Goal: Check status: Check status

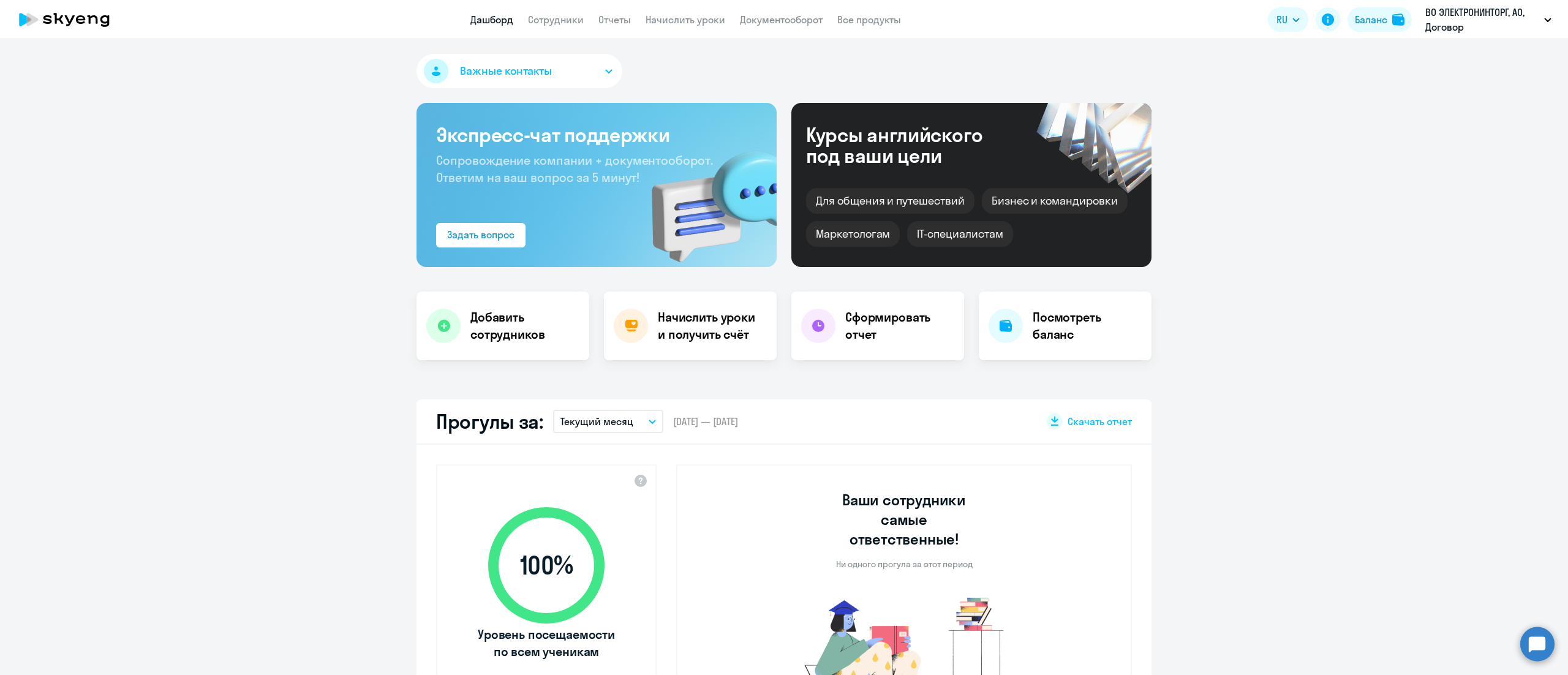
select select "30"
click at [1371, 22] on div "Баланс" at bounding box center [1371, 20] width 32 height 15
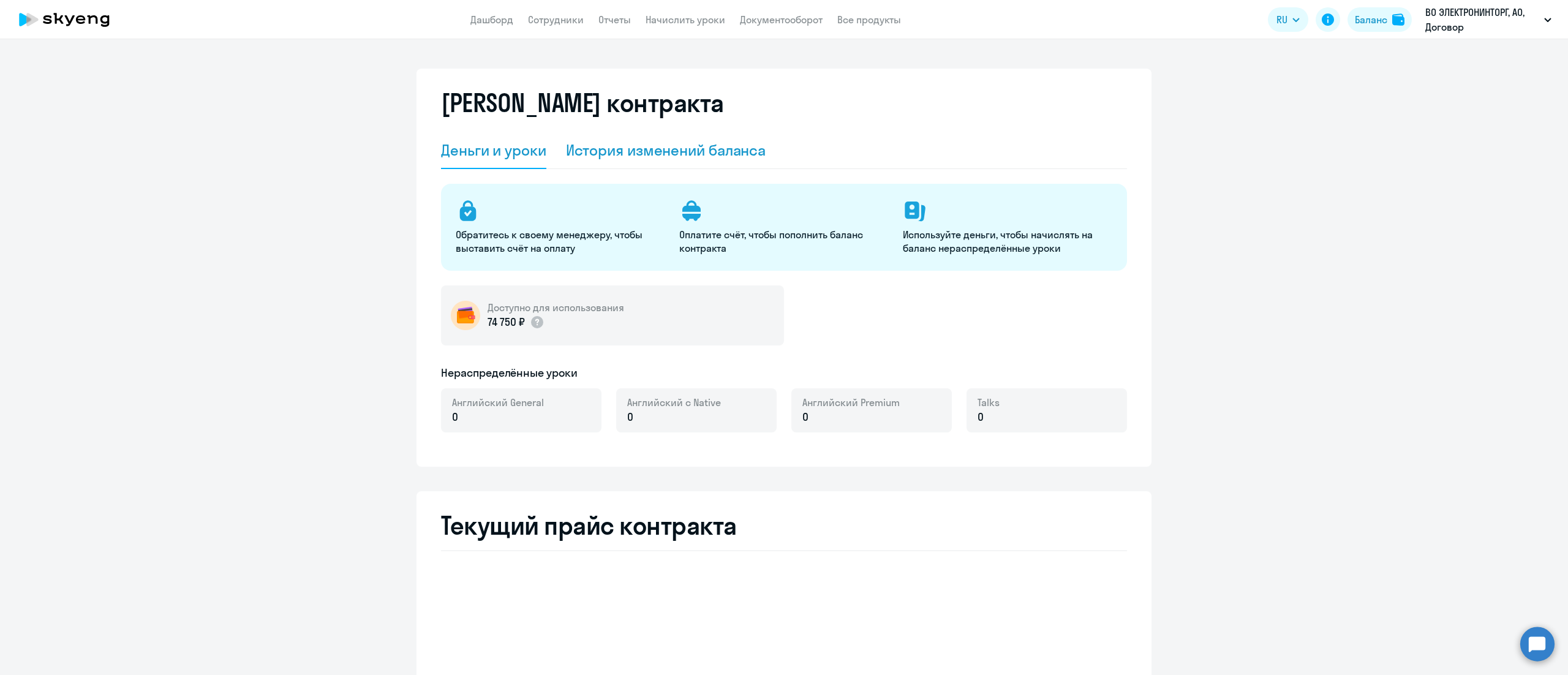
select select "english_adult_not_native_speaker"
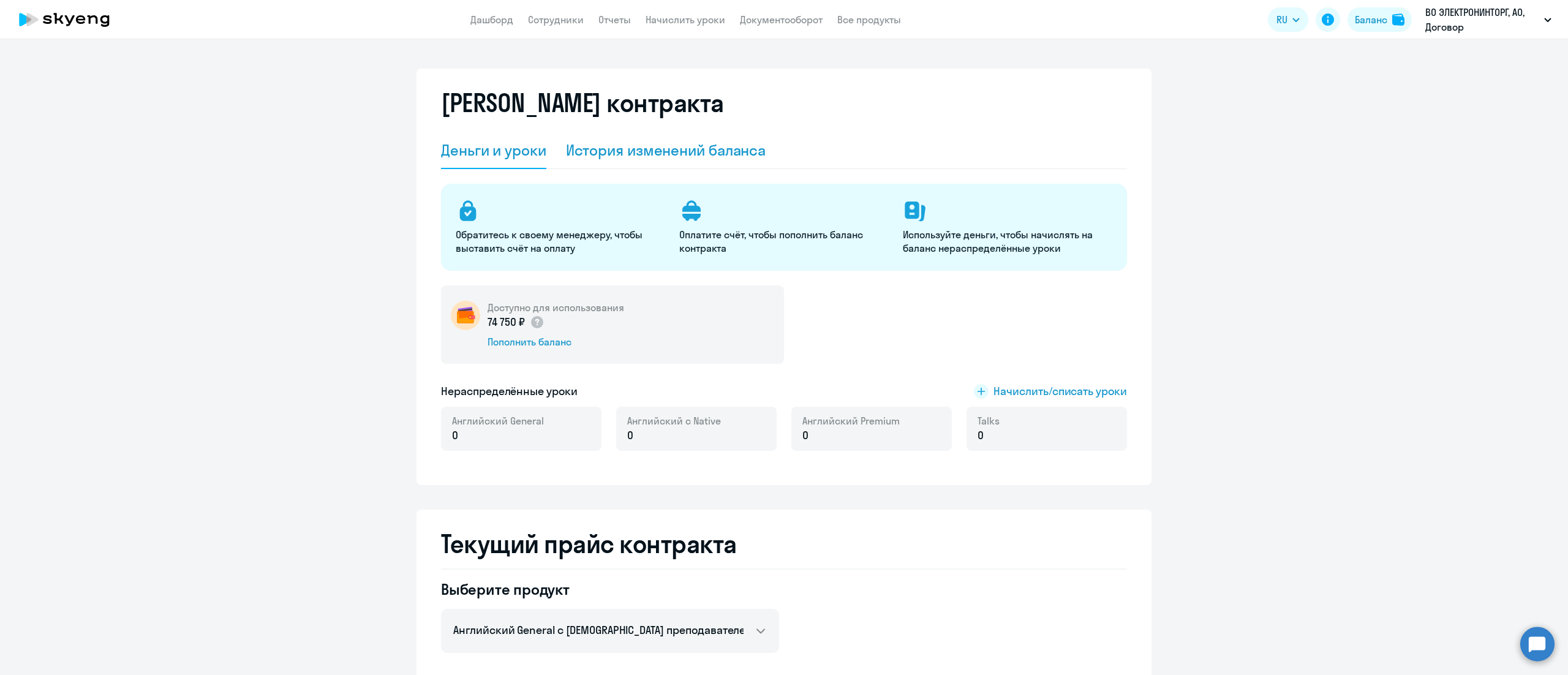
click at [689, 158] on div "История изменений баланса" at bounding box center [666, 150] width 200 height 20
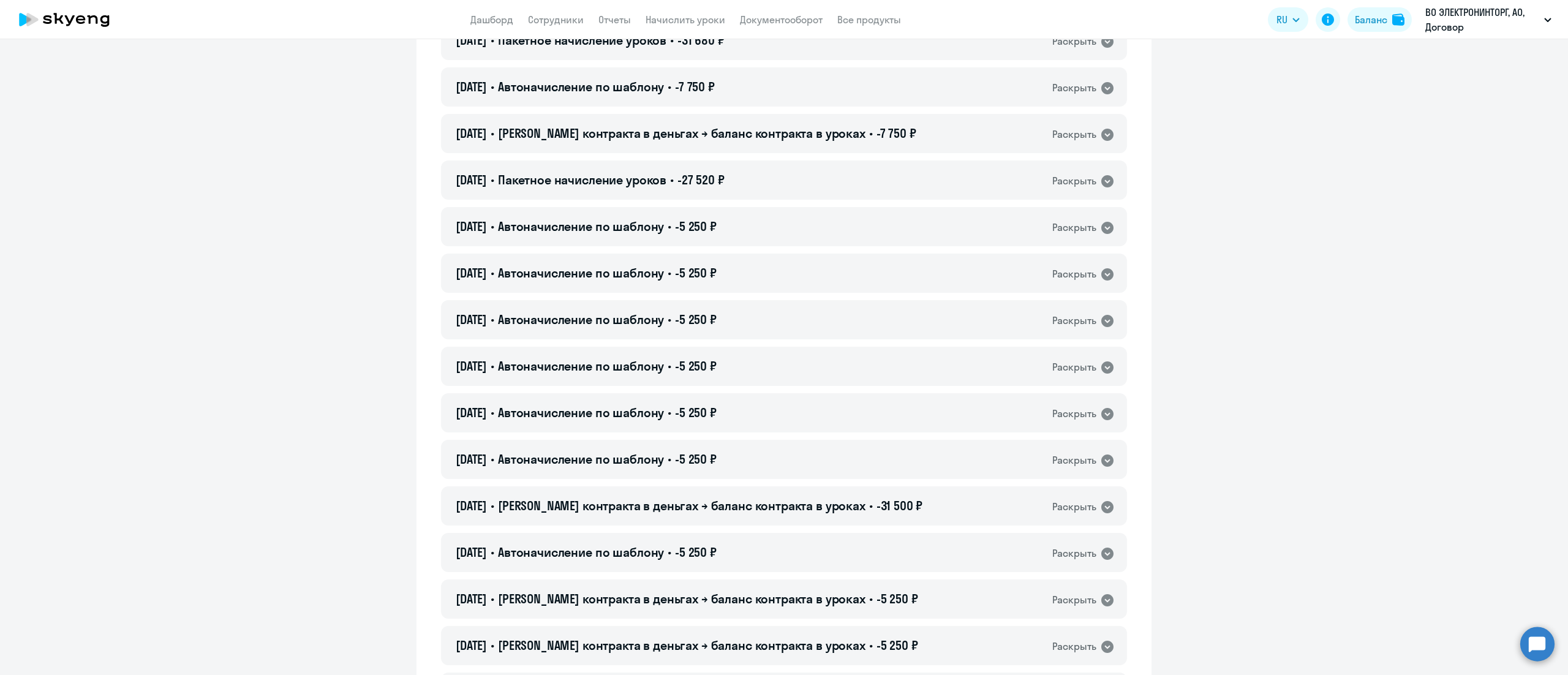
scroll to position [5757, 0]
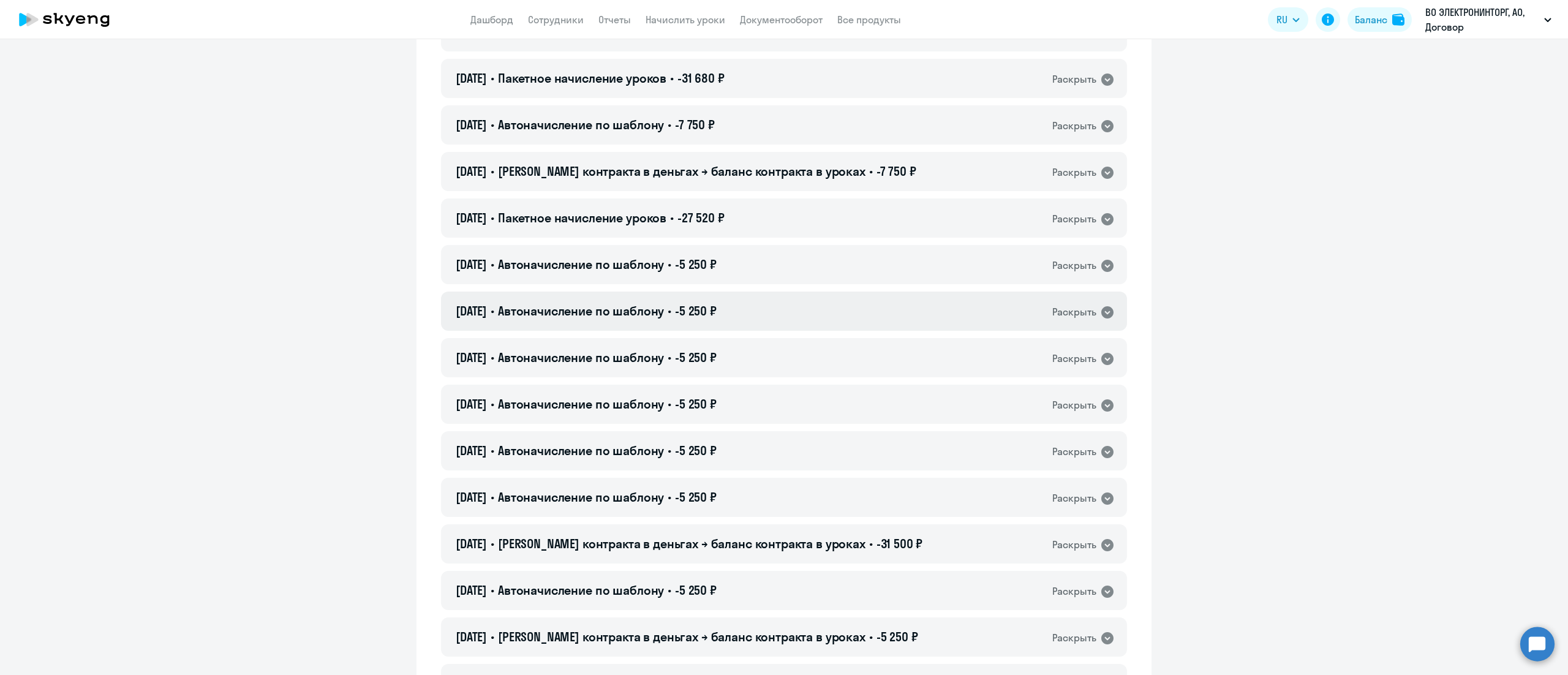
click at [898, 312] on div "[DATE] • Автоначисление по шаблону • -5 250 ₽ Раскрыть" at bounding box center [784, 311] width 686 height 39
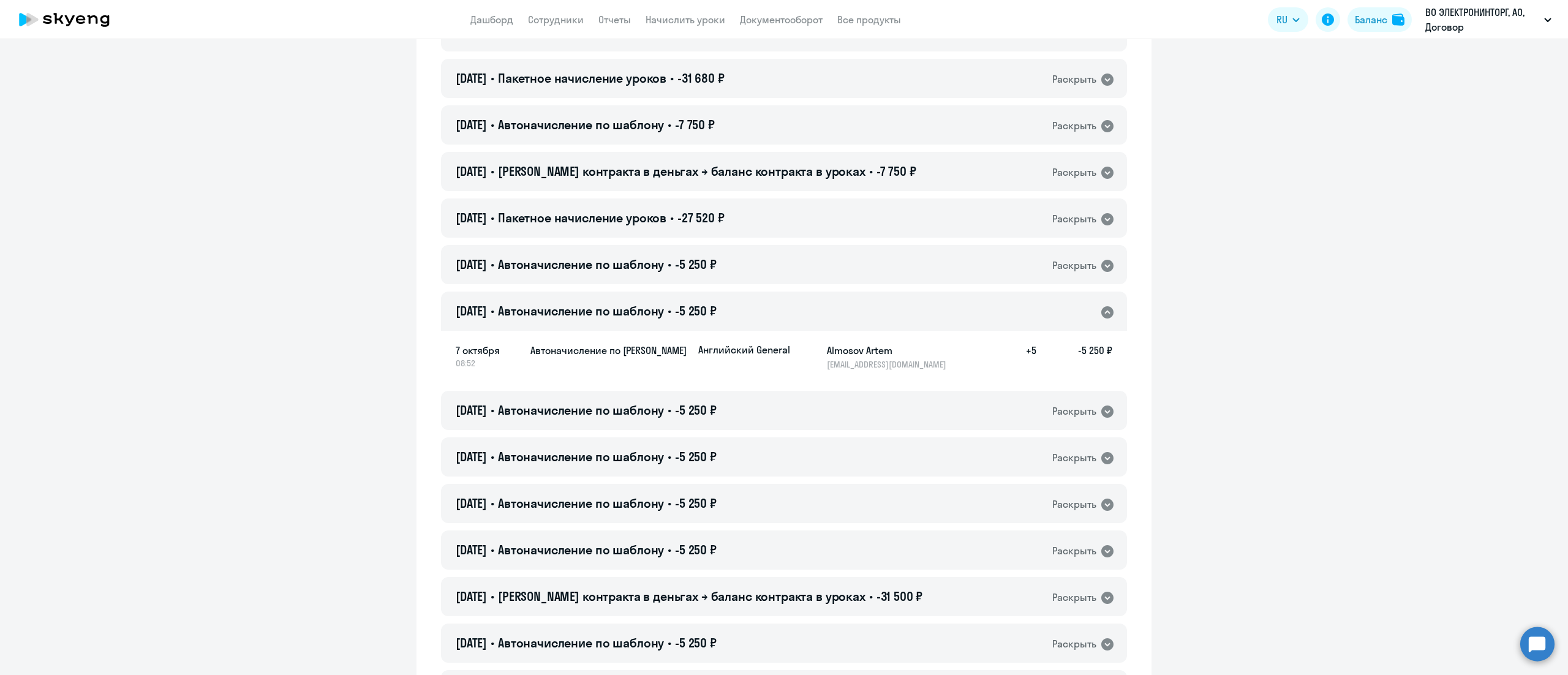
click at [898, 312] on div "[DATE] • Автоначисление по шаблону • -5 250 ₽ Раскрыть" at bounding box center [784, 311] width 686 height 39
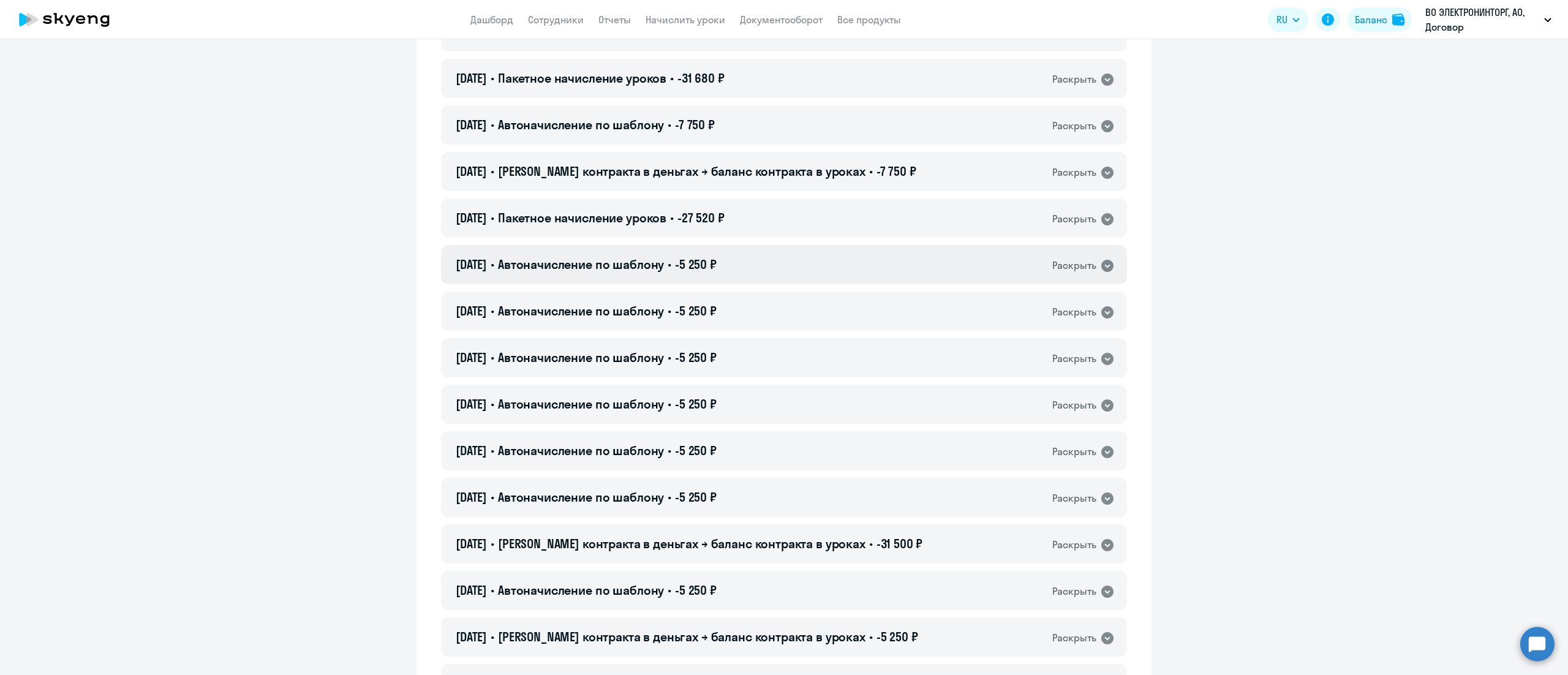
click at [900, 256] on div "[DATE] • Автоначисление по шаблону • -5 250 ₽ Раскрыть" at bounding box center [784, 265] width 686 height 39
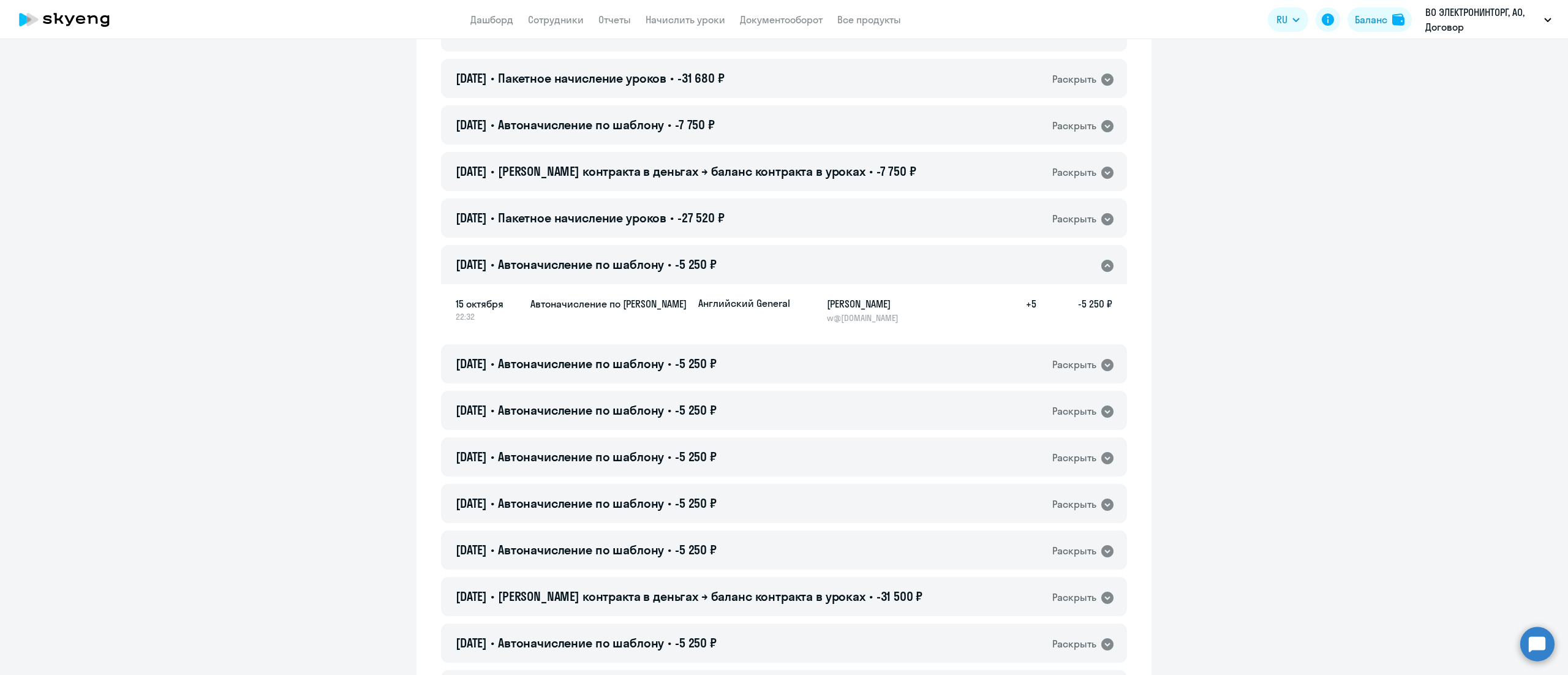
click at [900, 256] on div "[DATE] • Автоначисление по шаблону • -5 250 ₽ Раскрыть" at bounding box center [784, 265] width 686 height 39
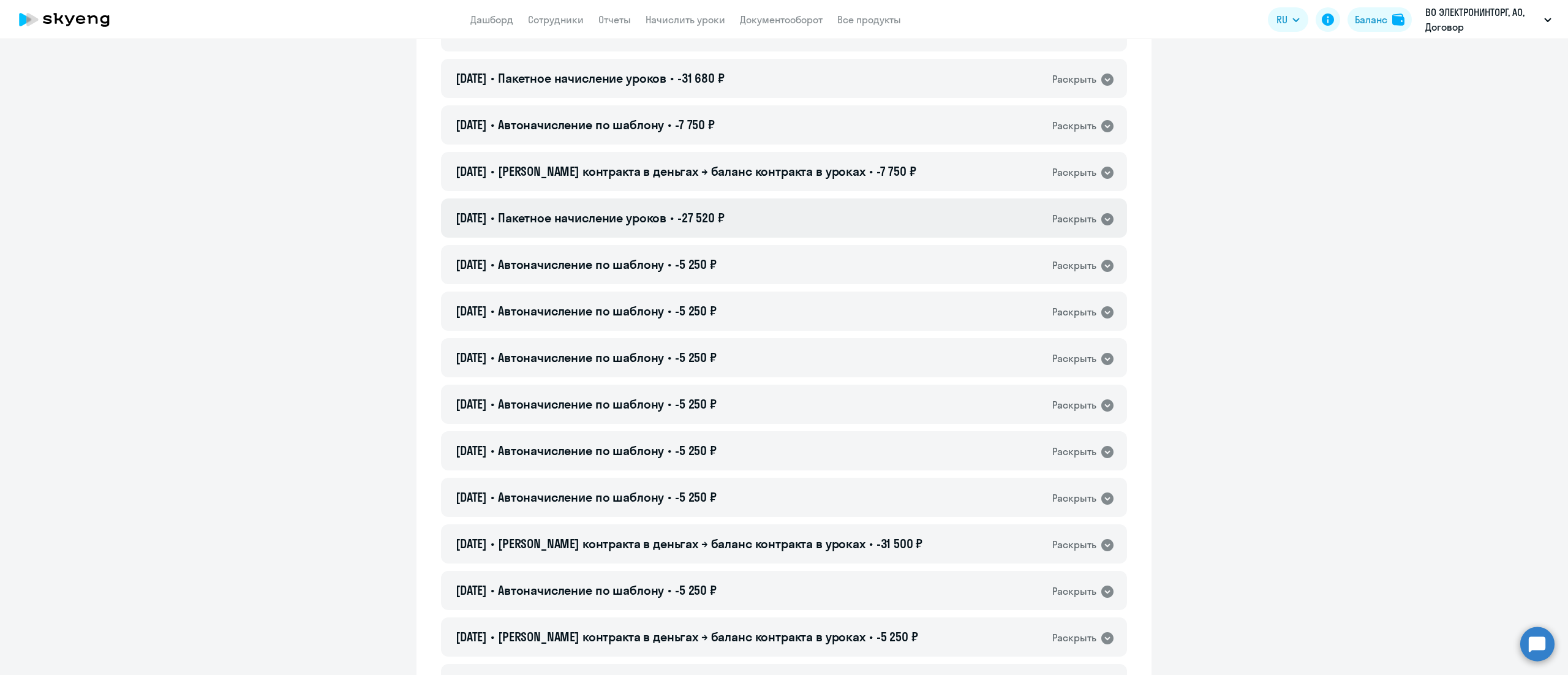
click at [900, 207] on div "[DATE] • Пакетное начисление уроков • -27 520 ₽ Раскрыть" at bounding box center [784, 218] width 686 height 39
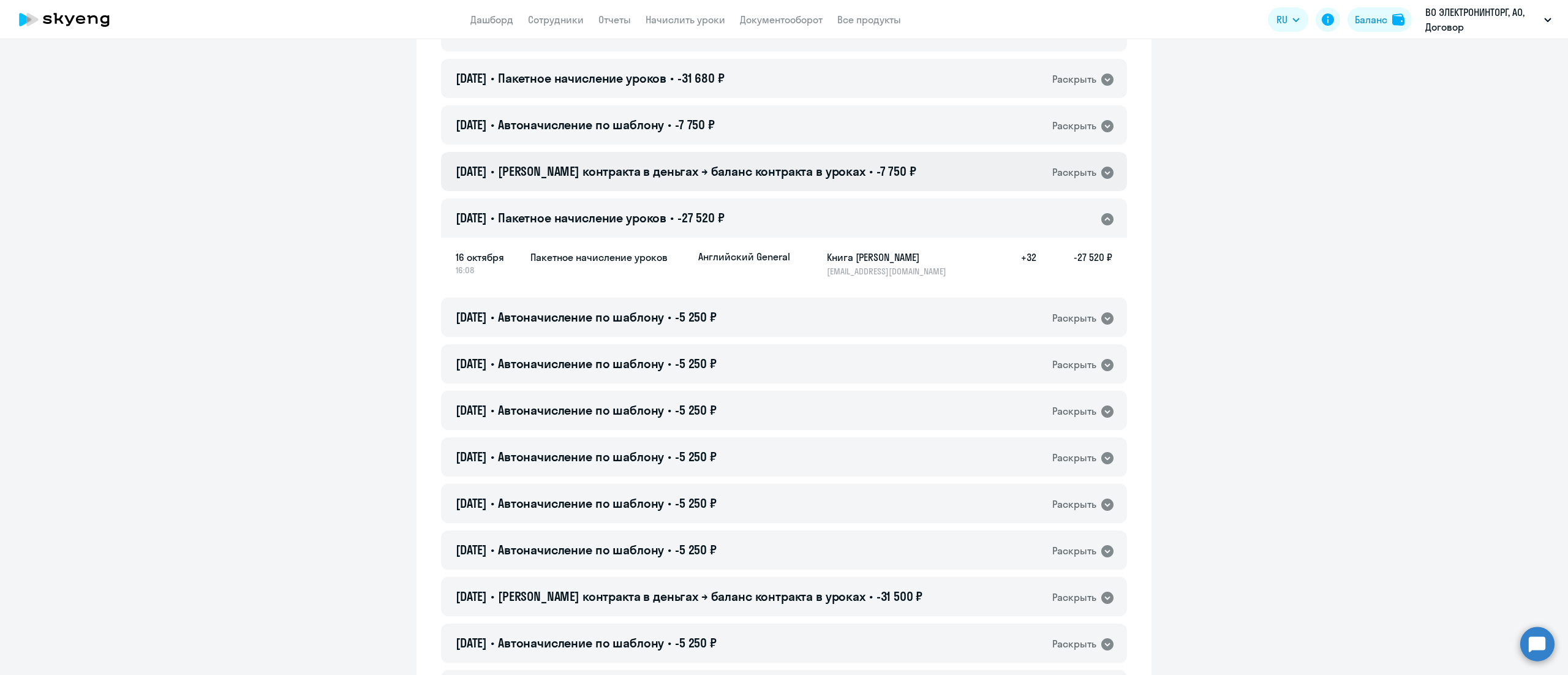
click at [900, 178] on div "[DATE] • Баланс контракта в деньгах → баланс контракта в уроках • -7 750 ₽ Раск…" at bounding box center [784, 172] width 686 height 39
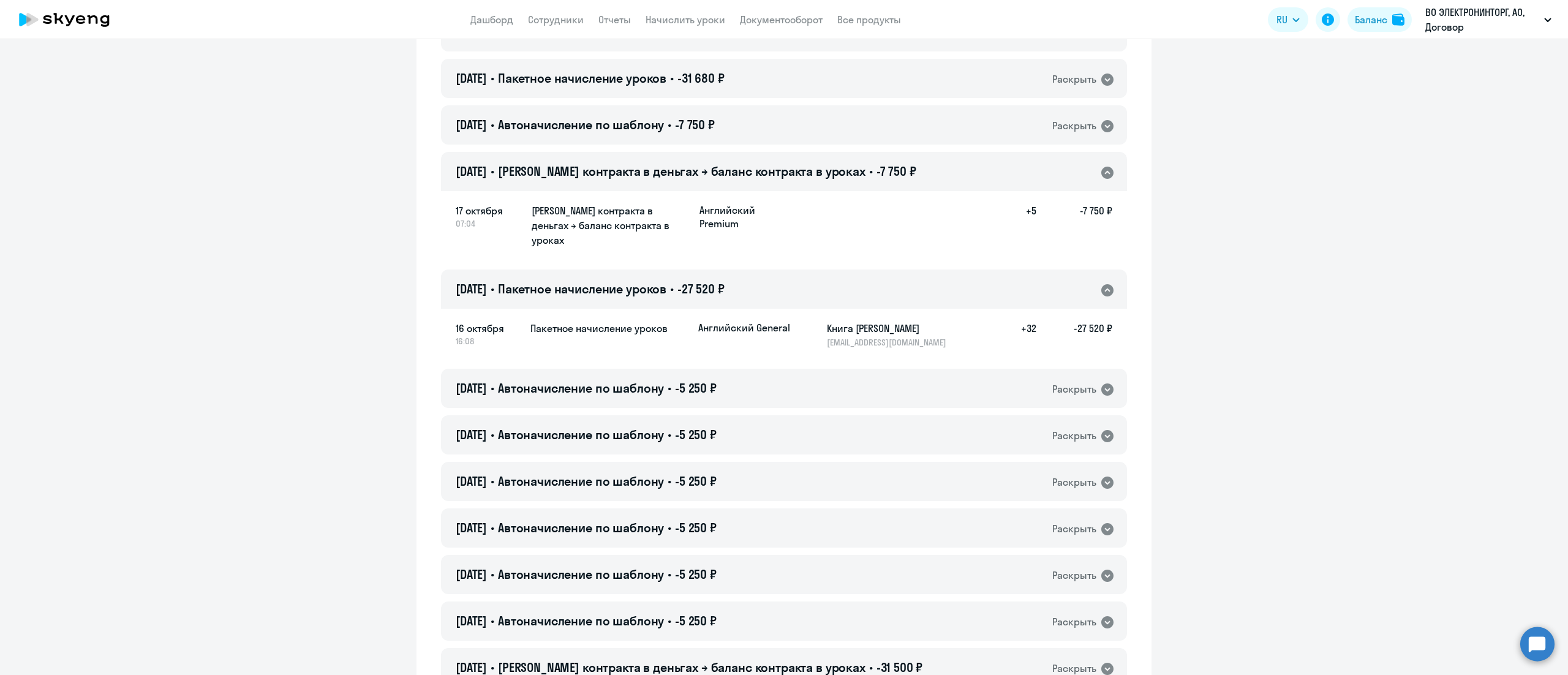
click at [900, 178] on div "[DATE] • Баланс контракта в деньгах → баланс контракта в уроках • -7 750 ₽ Раск…" at bounding box center [784, 172] width 686 height 39
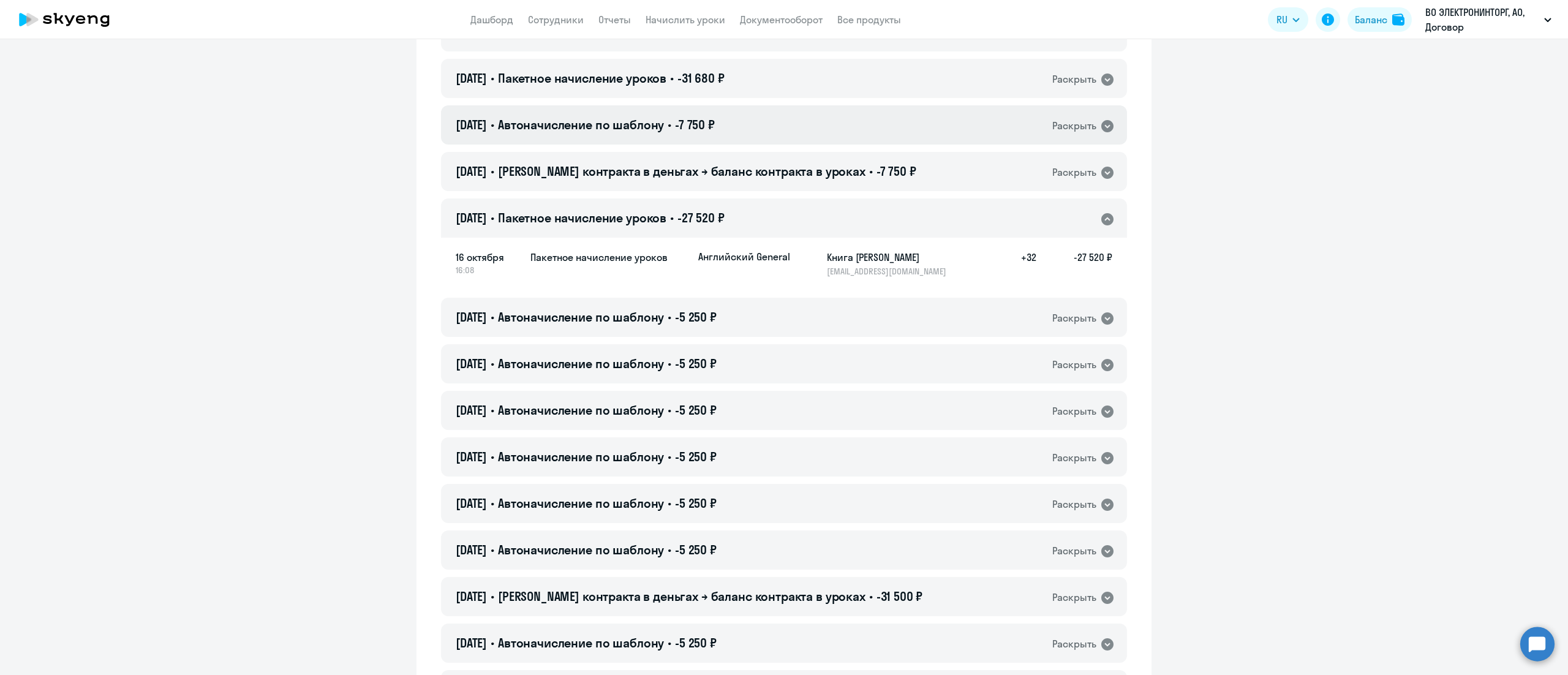
click at [909, 122] on div "[DATE] • Автоначисление по шаблону • -7 750 ₽ Раскрыть" at bounding box center [784, 125] width 686 height 39
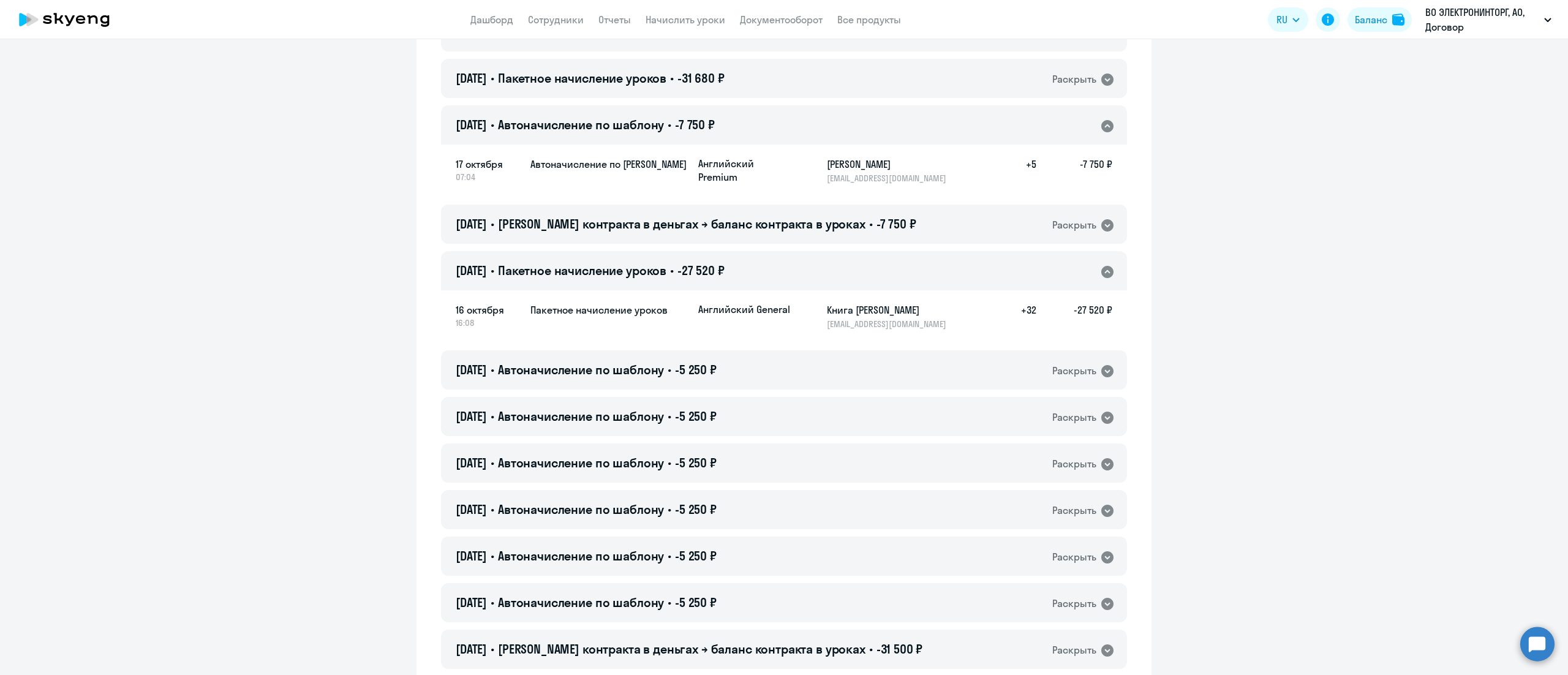
click at [909, 122] on div "[DATE] • Автоначисление по шаблону • -7 750 ₽ Раскрыть" at bounding box center [784, 125] width 686 height 39
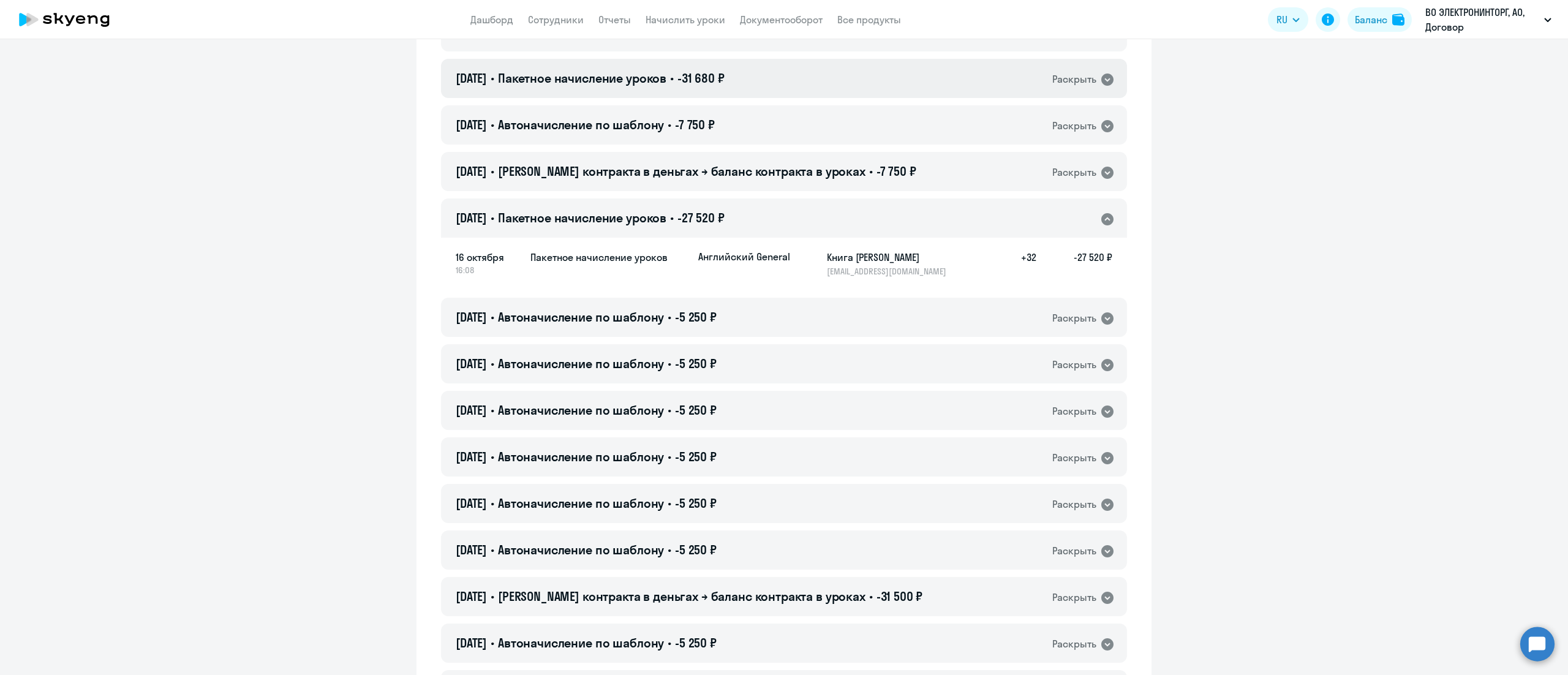
click at [908, 70] on div "[DATE] • Пакетное начисление уроков • -31 680 ₽ Раскрыть" at bounding box center [784, 78] width 686 height 39
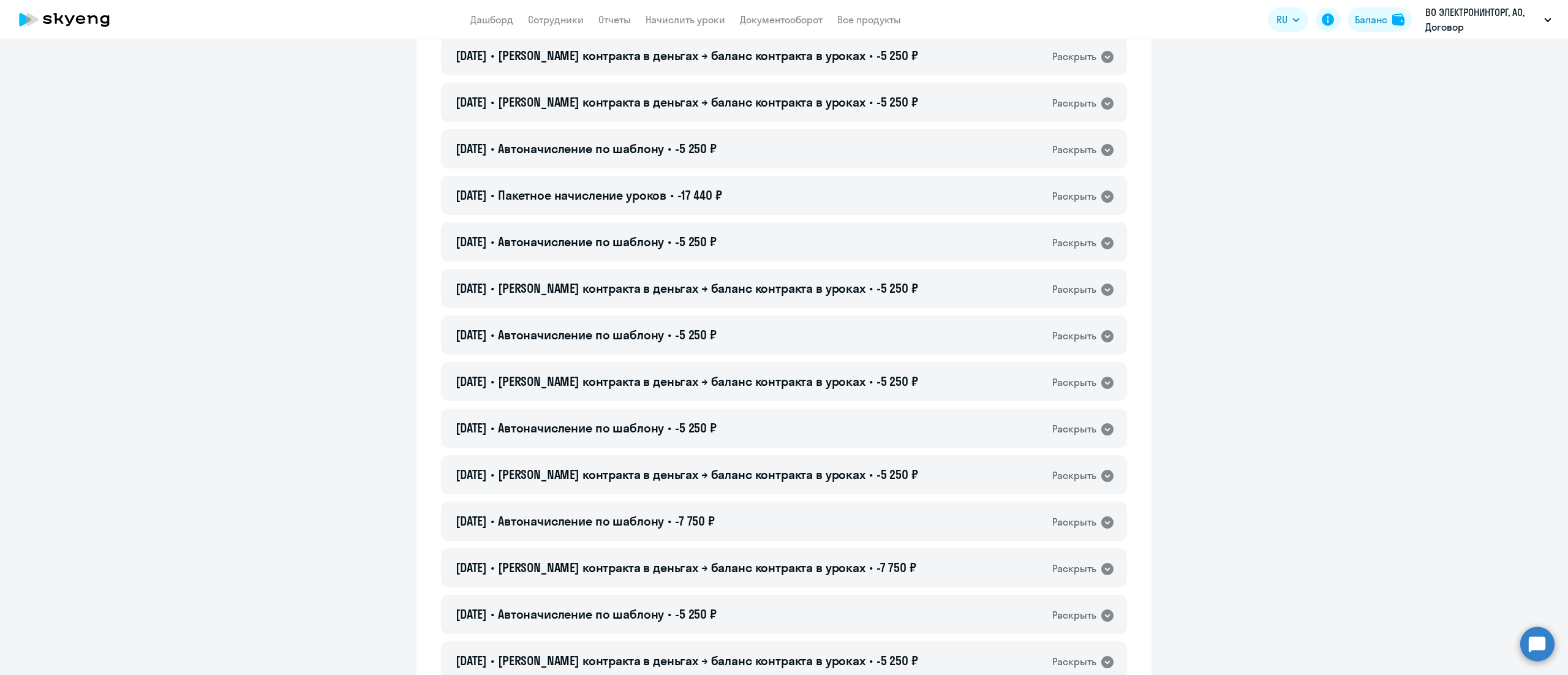
scroll to position [3430, 0]
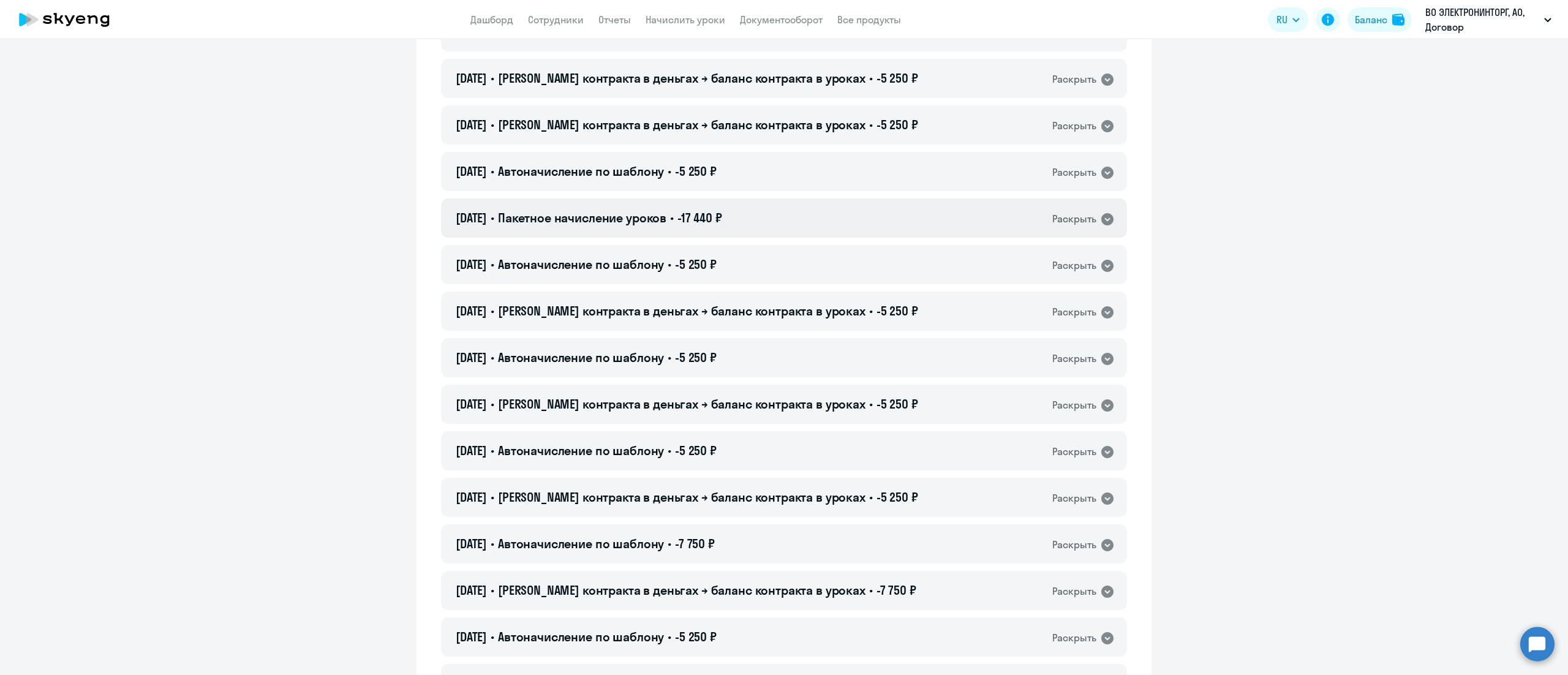
click at [910, 220] on div "[DATE] • Пакетное начисление уроков • -17 440 ₽ Раскрыть" at bounding box center [784, 218] width 686 height 39
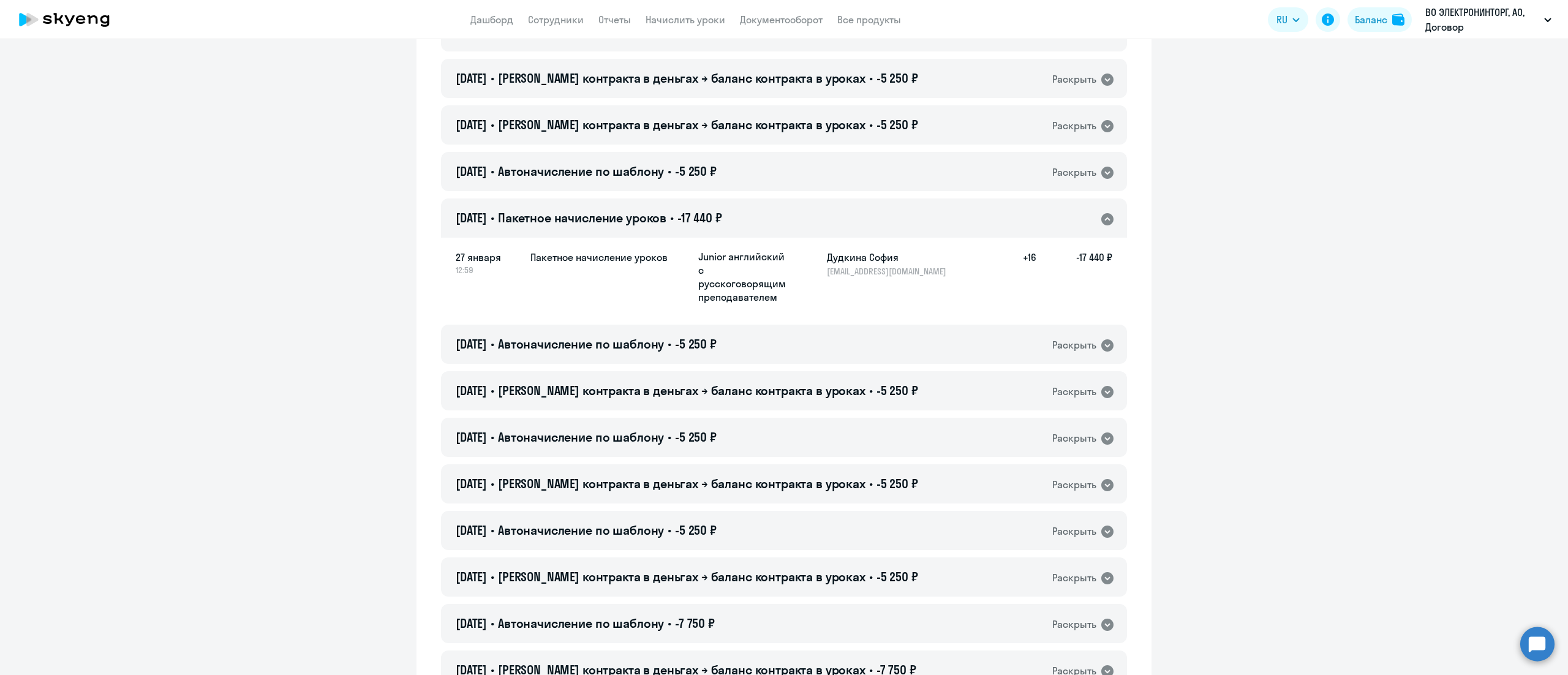
click at [910, 220] on div "[DATE] • Пакетное начисление уроков • -17 440 ₽ Раскрыть" at bounding box center [784, 218] width 686 height 39
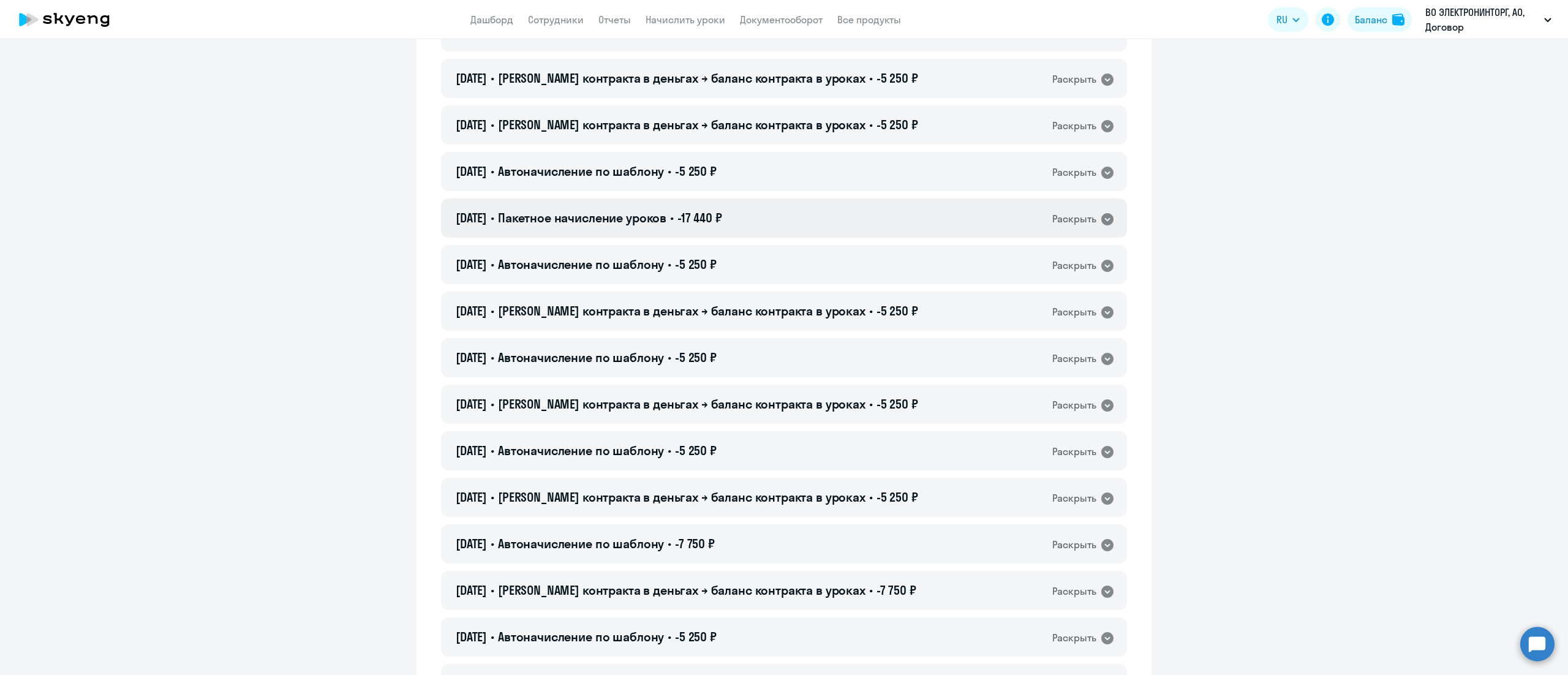
drag, startPoint x: 910, startPoint y: 220, endPoint x: 912, endPoint y: 213, distance: 7.3
click at [912, 216] on div "[DATE] • Пакетное начисление уроков • -17 440 ₽ Раскрыть" at bounding box center [784, 218] width 686 height 39
